Goal: Task Accomplishment & Management: Use online tool/utility

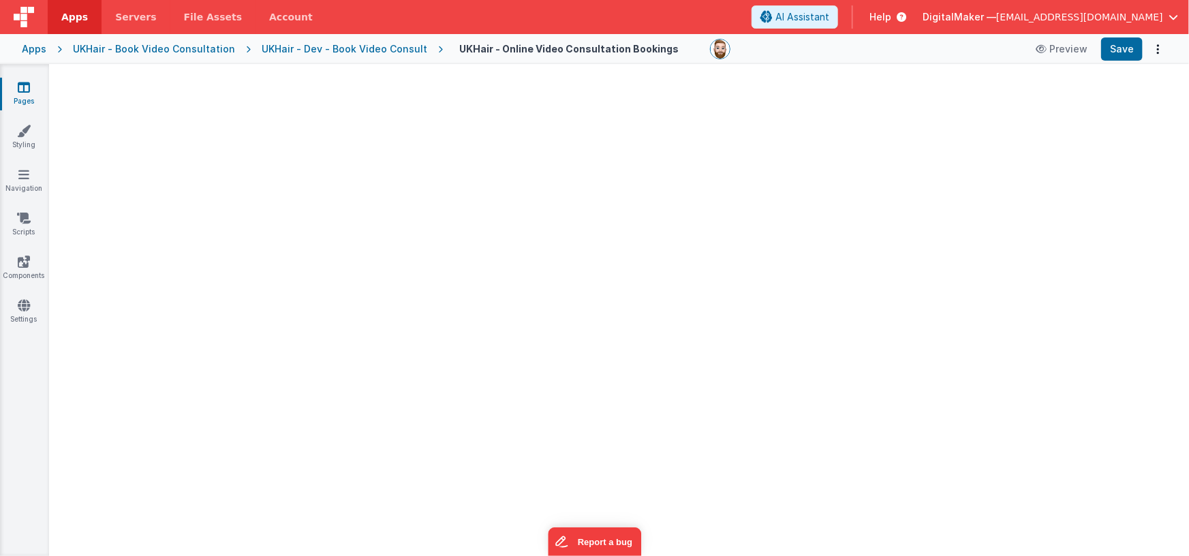
click at [28, 49] on div "Apps" at bounding box center [34, 49] width 25 height 14
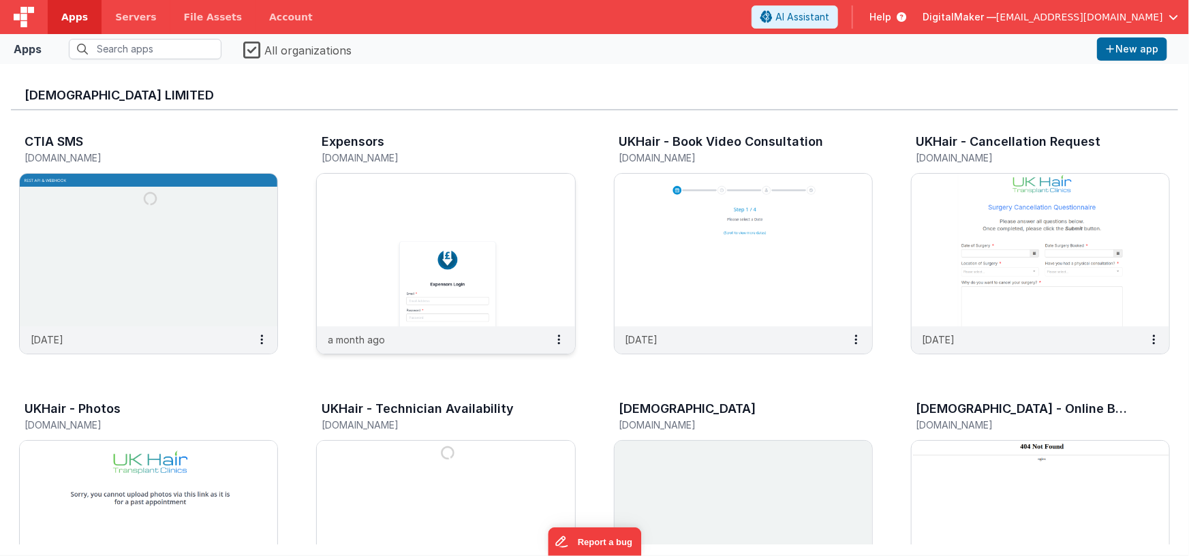
click at [472, 262] on img at bounding box center [446, 250] width 258 height 153
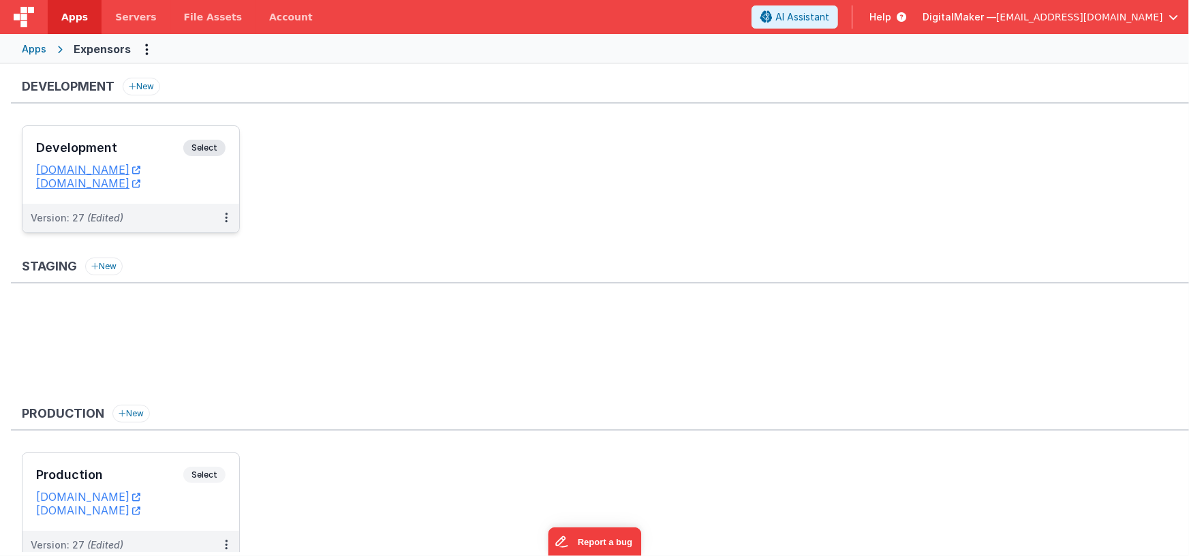
click at [147, 140] on div "Development Select" at bounding box center [130, 151] width 189 height 23
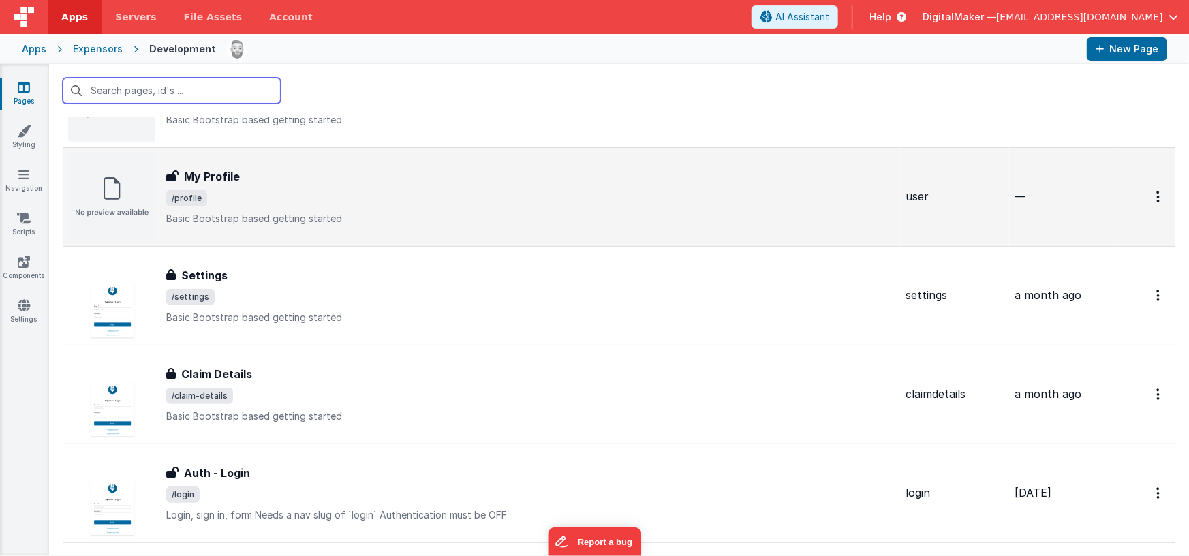
scroll to position [387, 0]
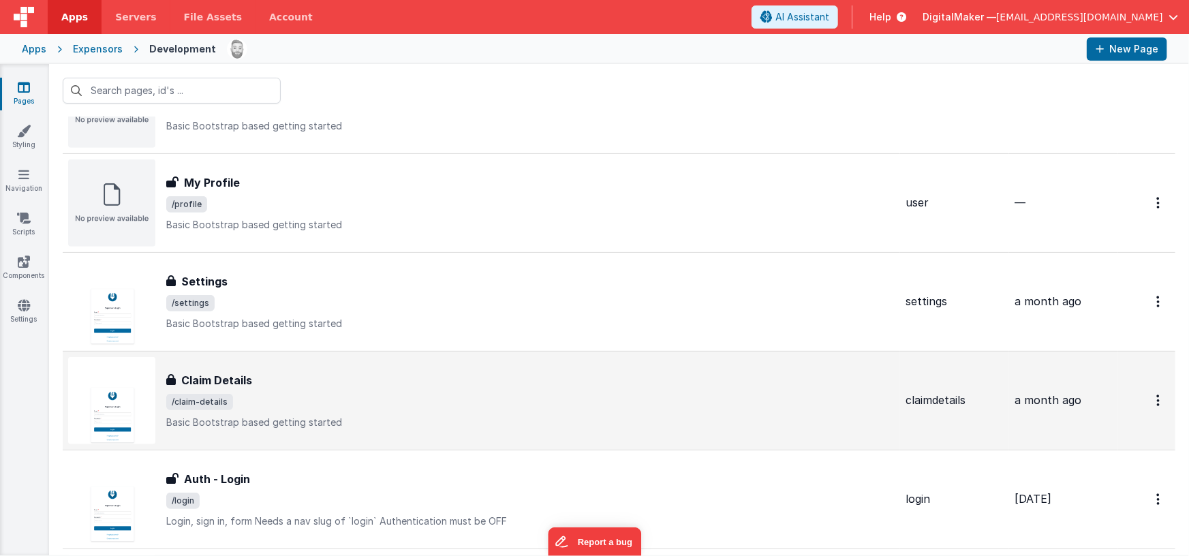
click at [377, 375] on div "Claim Details" at bounding box center [530, 380] width 728 height 16
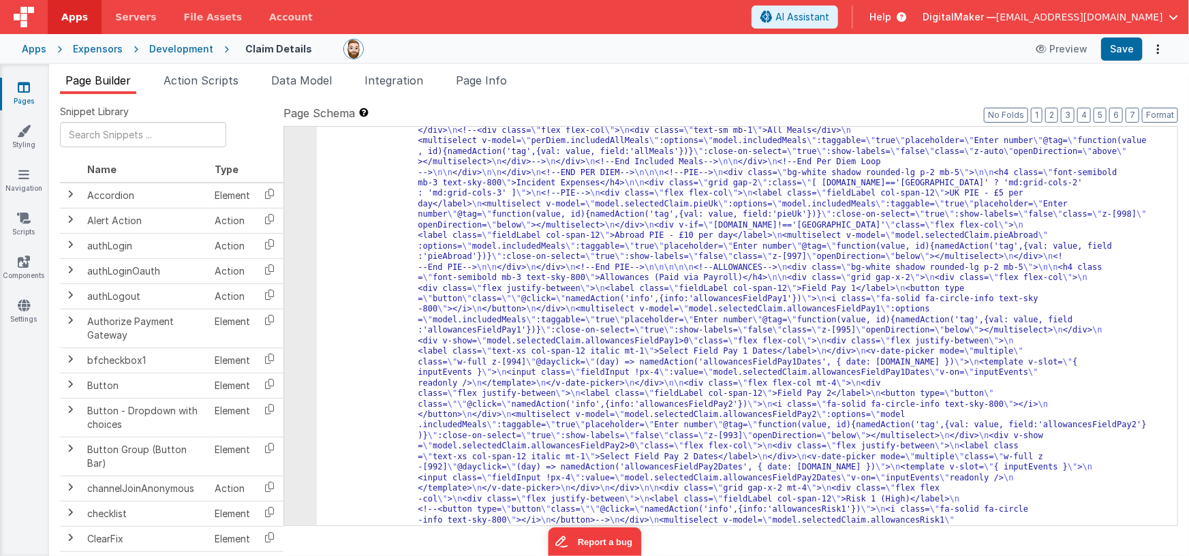
scroll to position [593, 0]
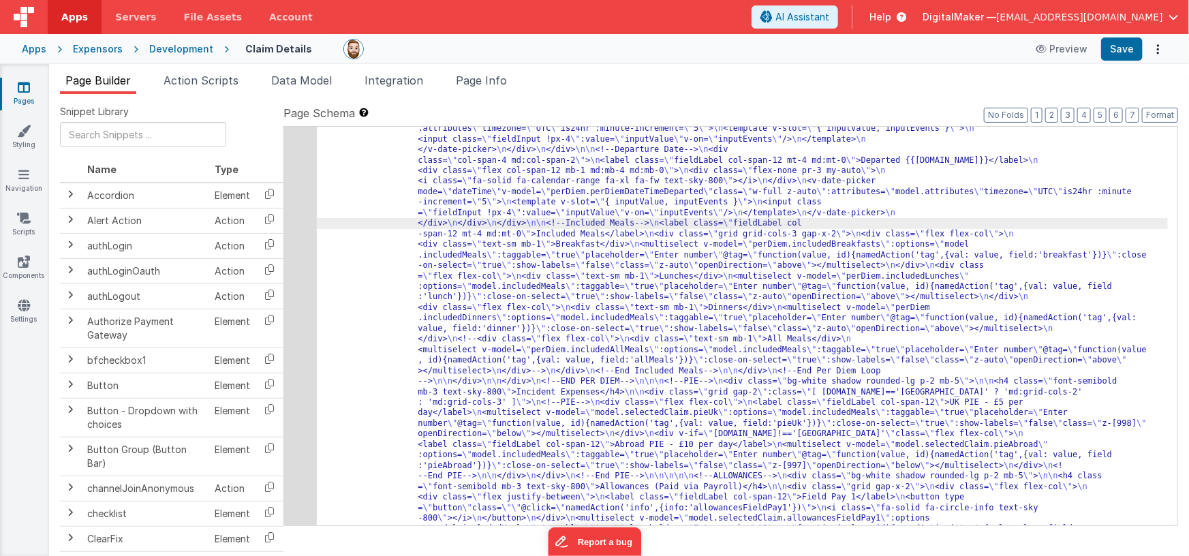
click at [296, 248] on div "6" at bounding box center [300, 491] width 33 height 1811
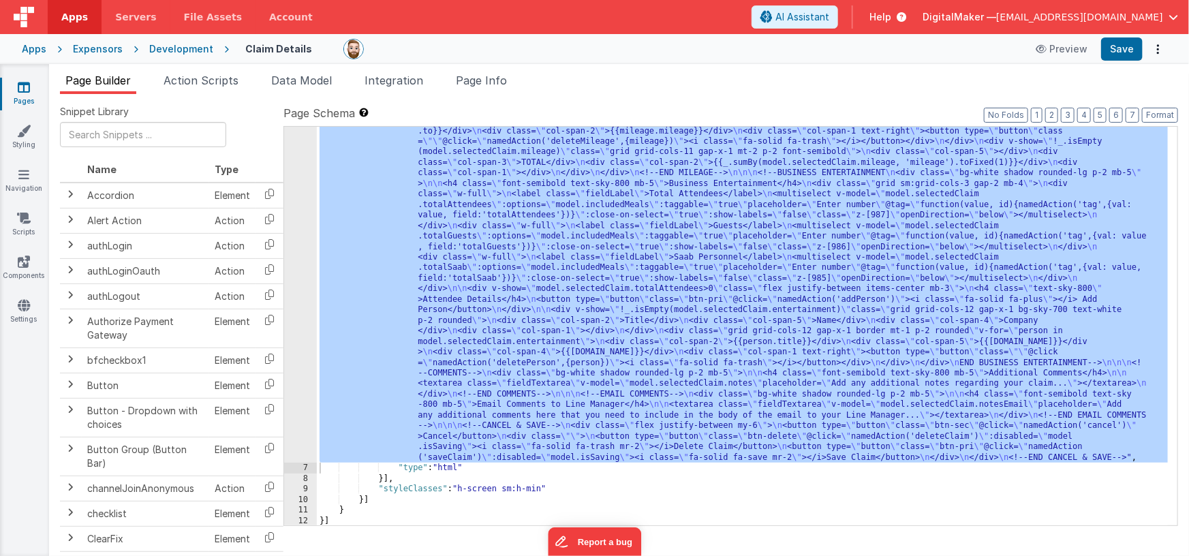
scroll to position [1526, 0]
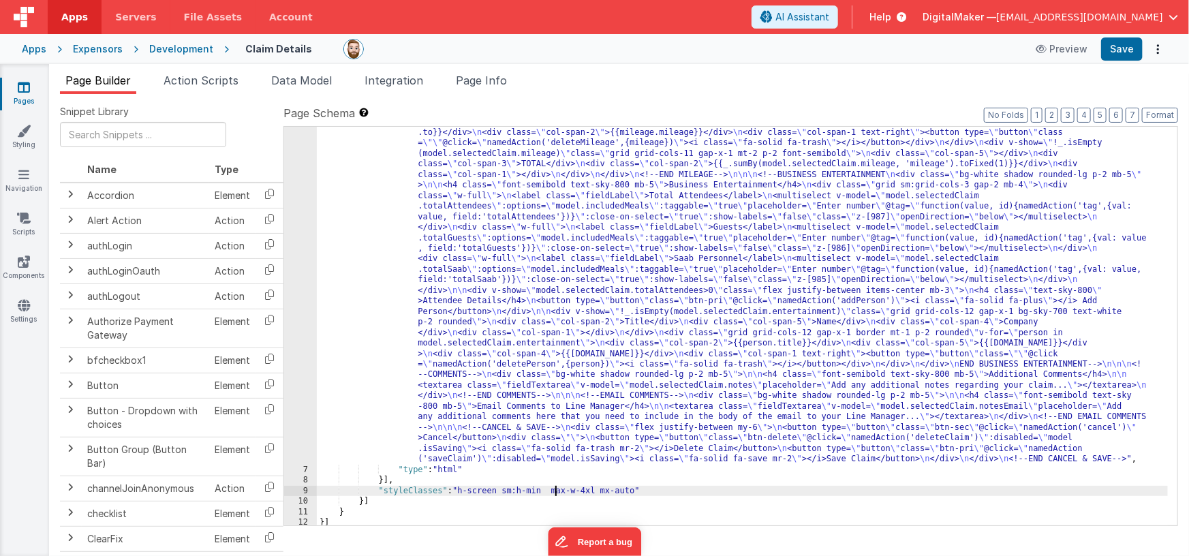
click at [1111, 47] on button "Save" at bounding box center [1122, 48] width 42 height 23
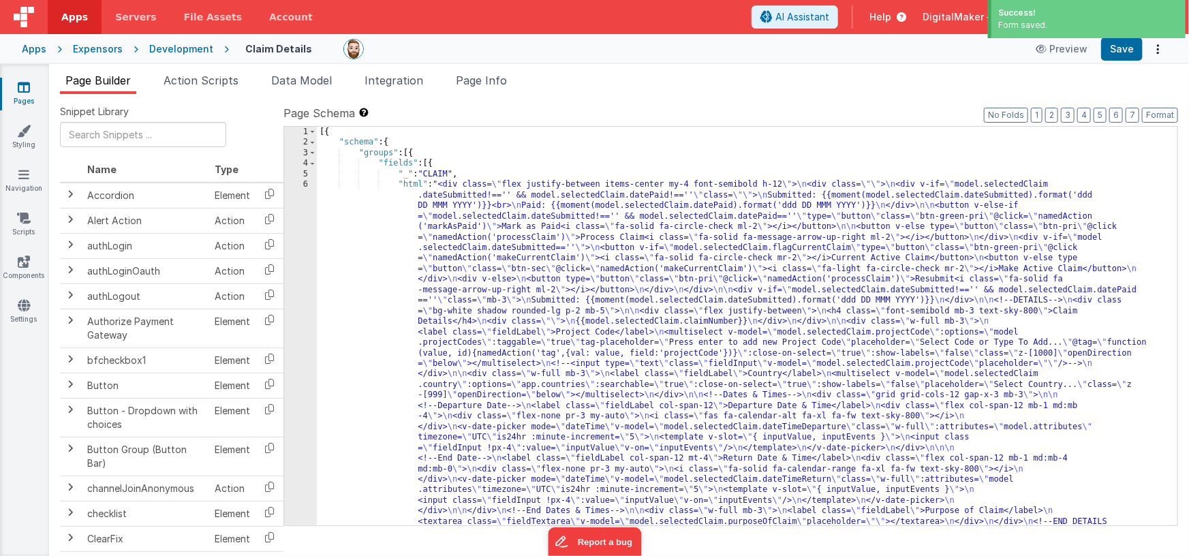
scroll to position [0, 0]
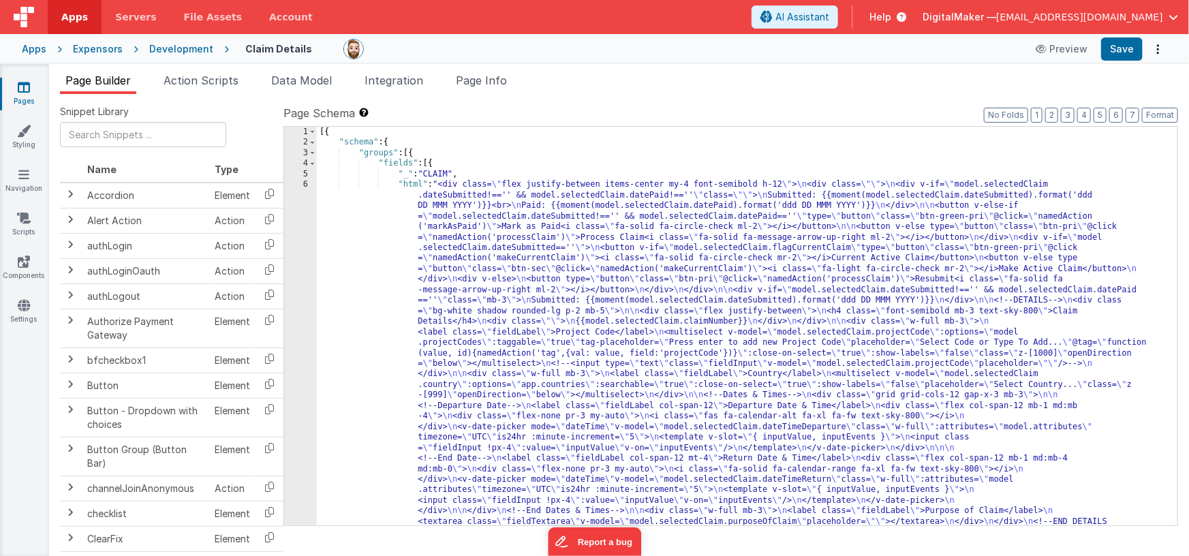
click at [104, 46] on div "Expensors" at bounding box center [98, 49] width 50 height 14
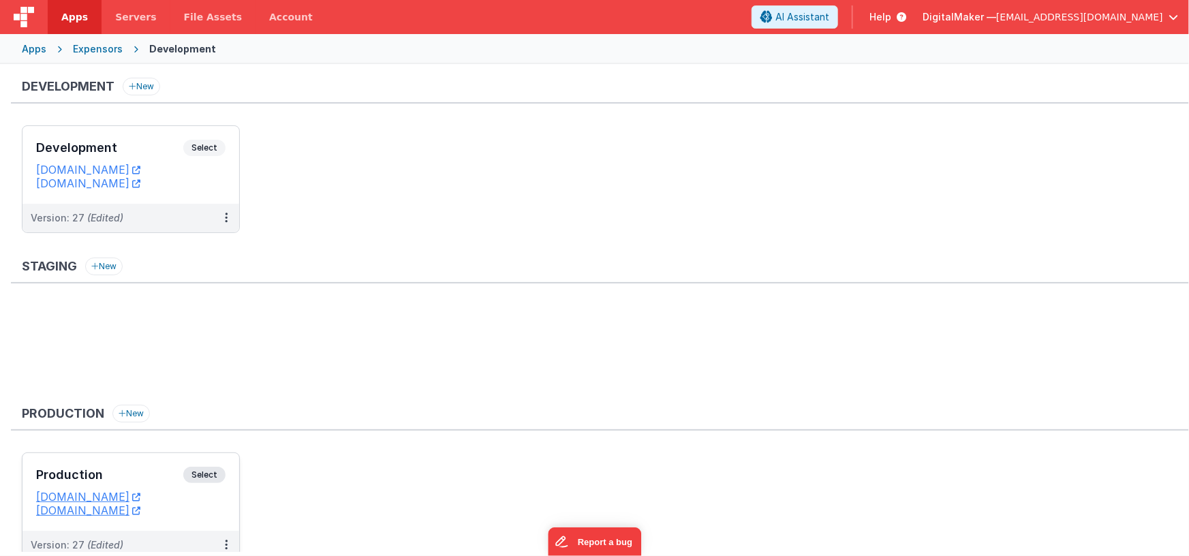
click at [159, 470] on h3 "Production" at bounding box center [109, 475] width 147 height 14
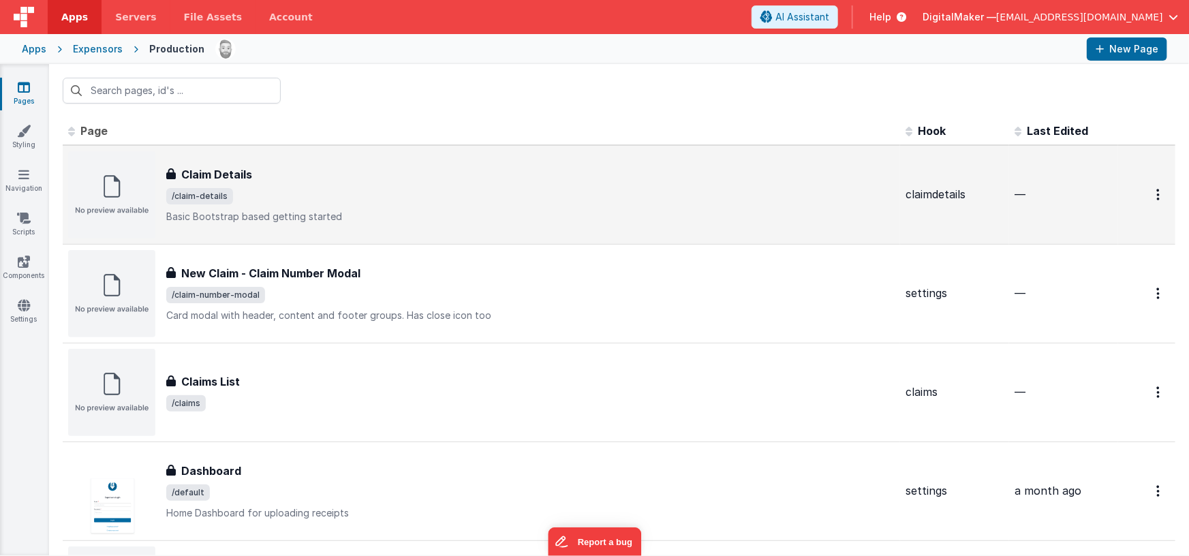
click at [343, 198] on span "/claim-details" at bounding box center [530, 196] width 728 height 16
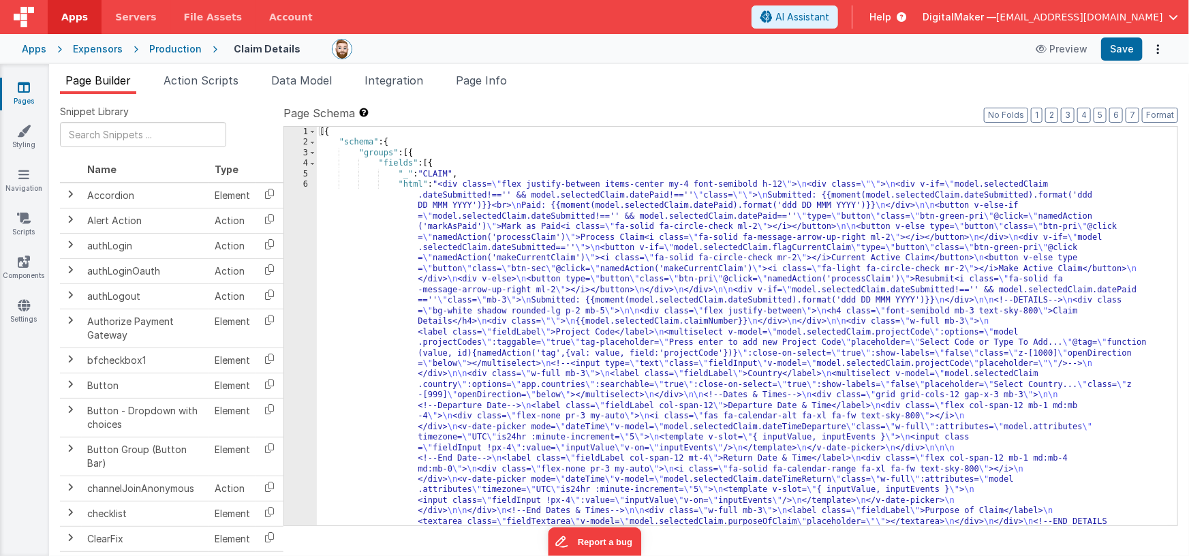
scroll to position [1527, 0]
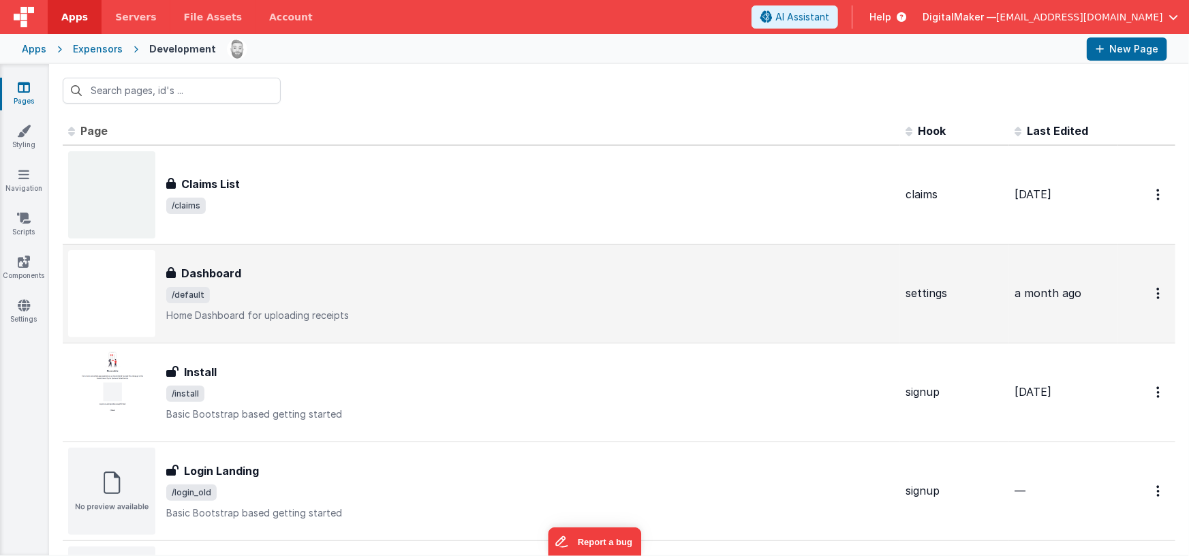
click at [266, 280] on div "Dashboard" at bounding box center [530, 273] width 728 height 16
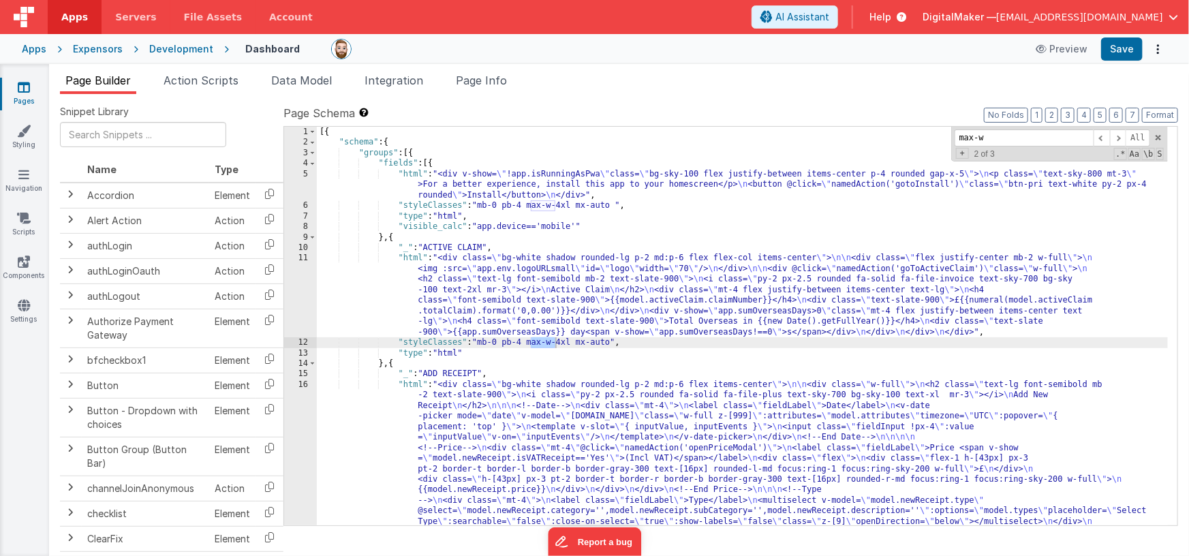
type input "max-w"
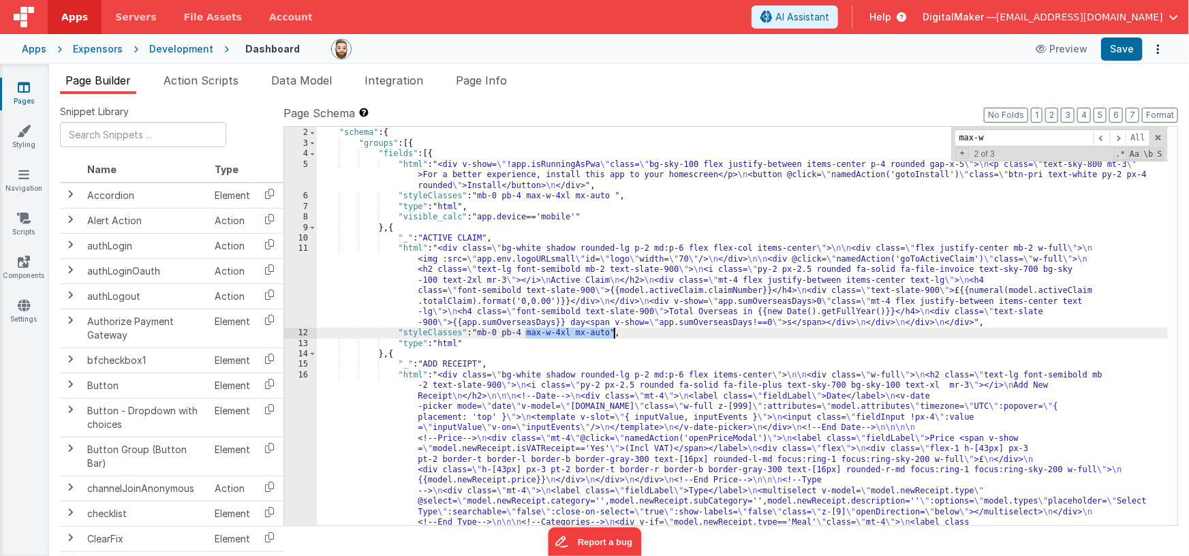
scroll to position [11, 0]
